Goal: Information Seeking & Learning: Learn about a topic

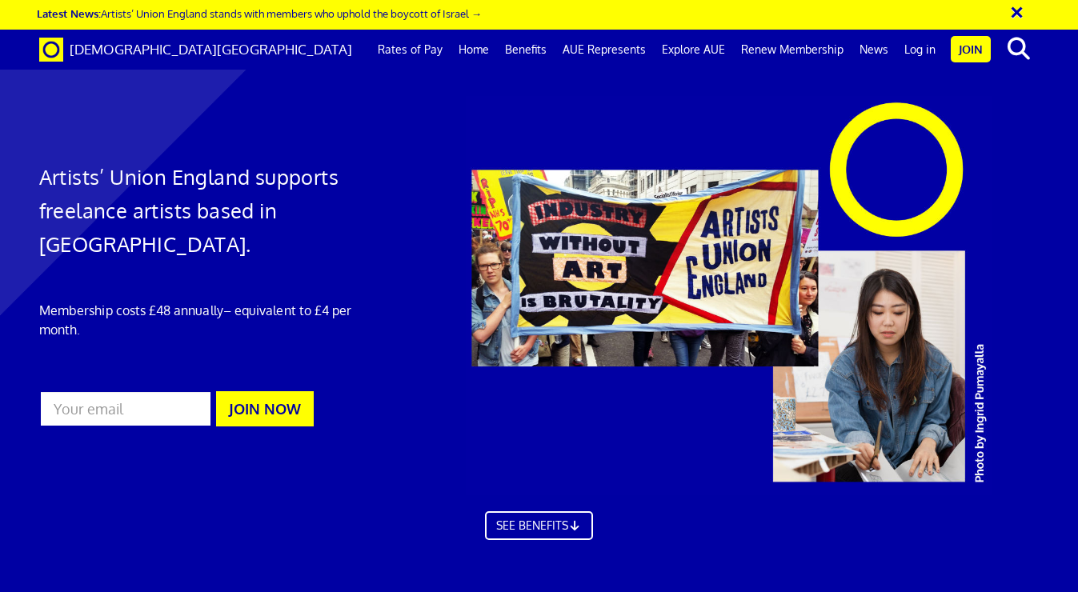
scroll to position [0, 515]
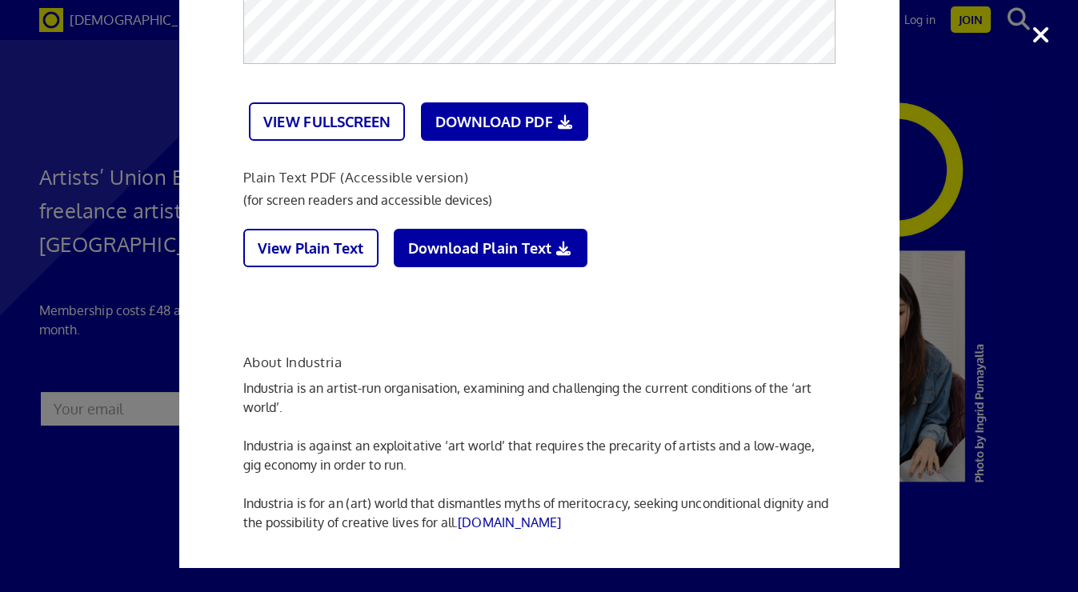
scroll to position [1646, 0]
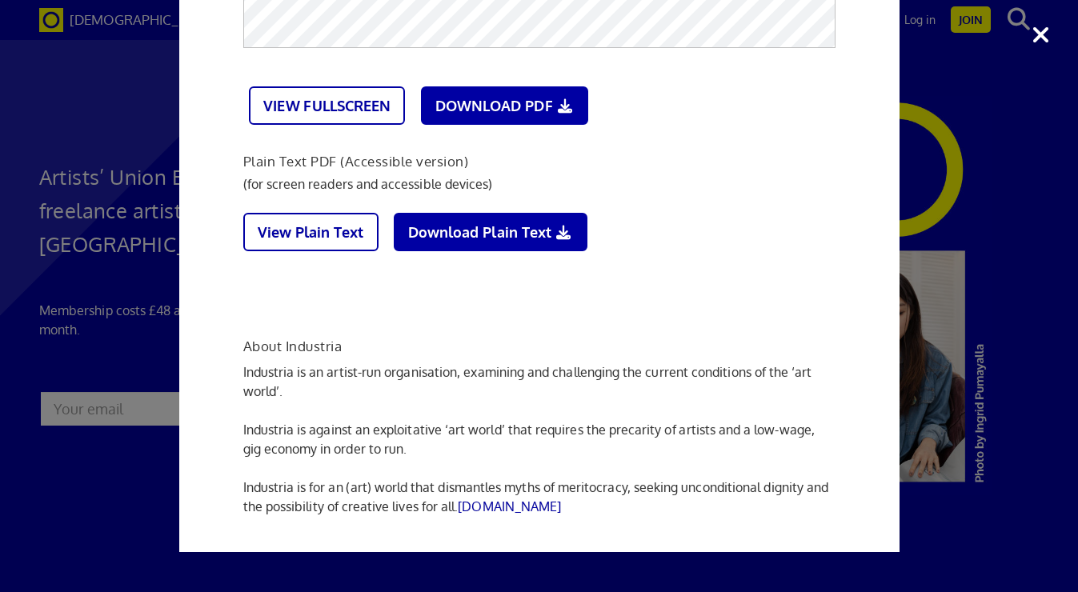
click at [348, 99] on b "VIEW FULLSCREEN" at bounding box center [326, 106] width 127 height 18
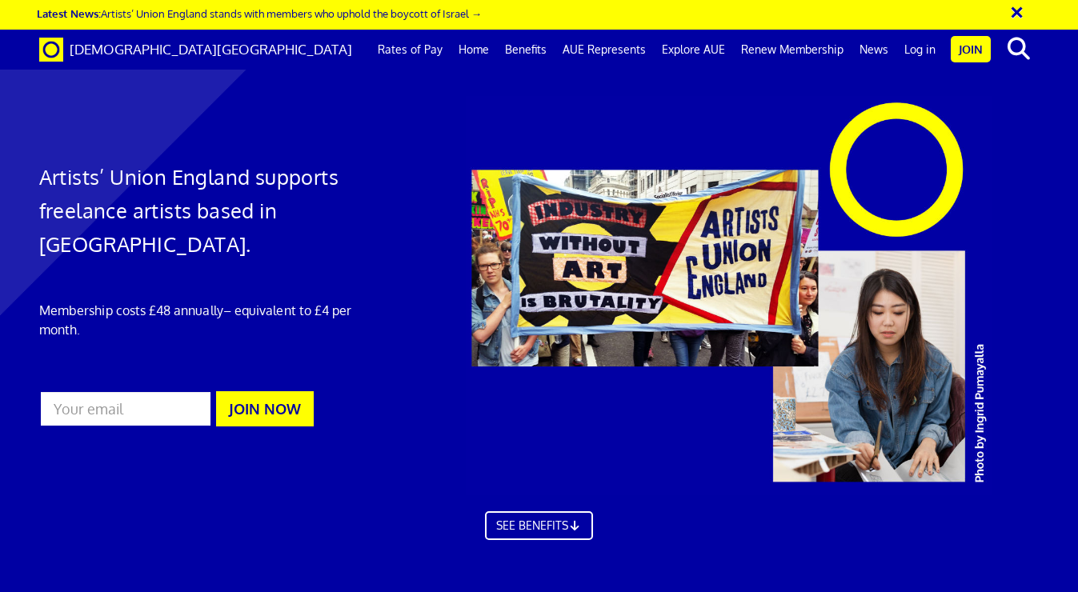
scroll to position [4327, 0]
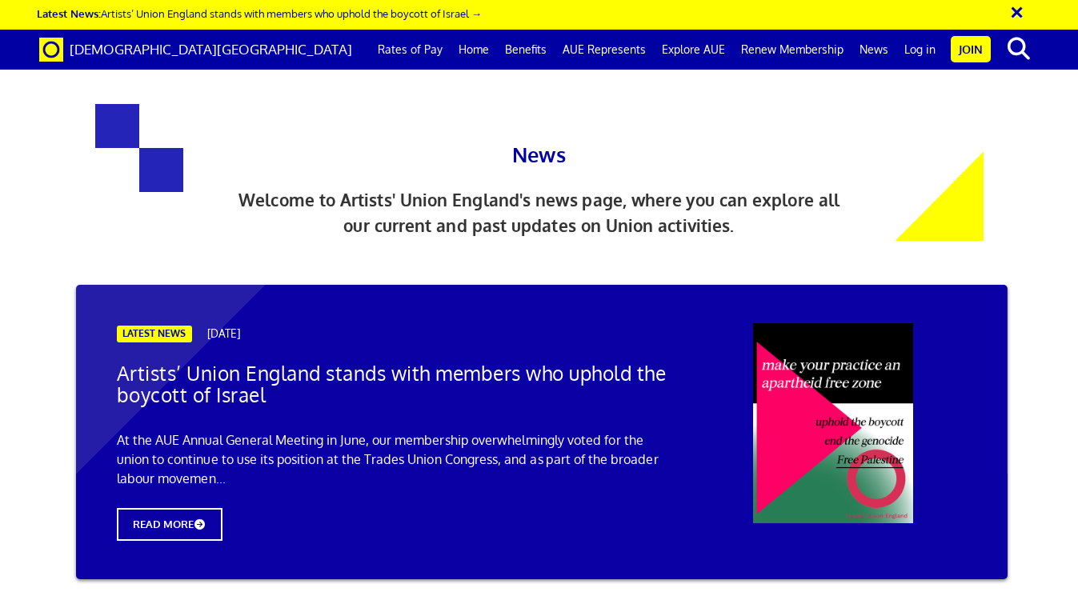
scroll to position [370, 0]
